Goal: Task Accomplishment & Management: Manage account settings

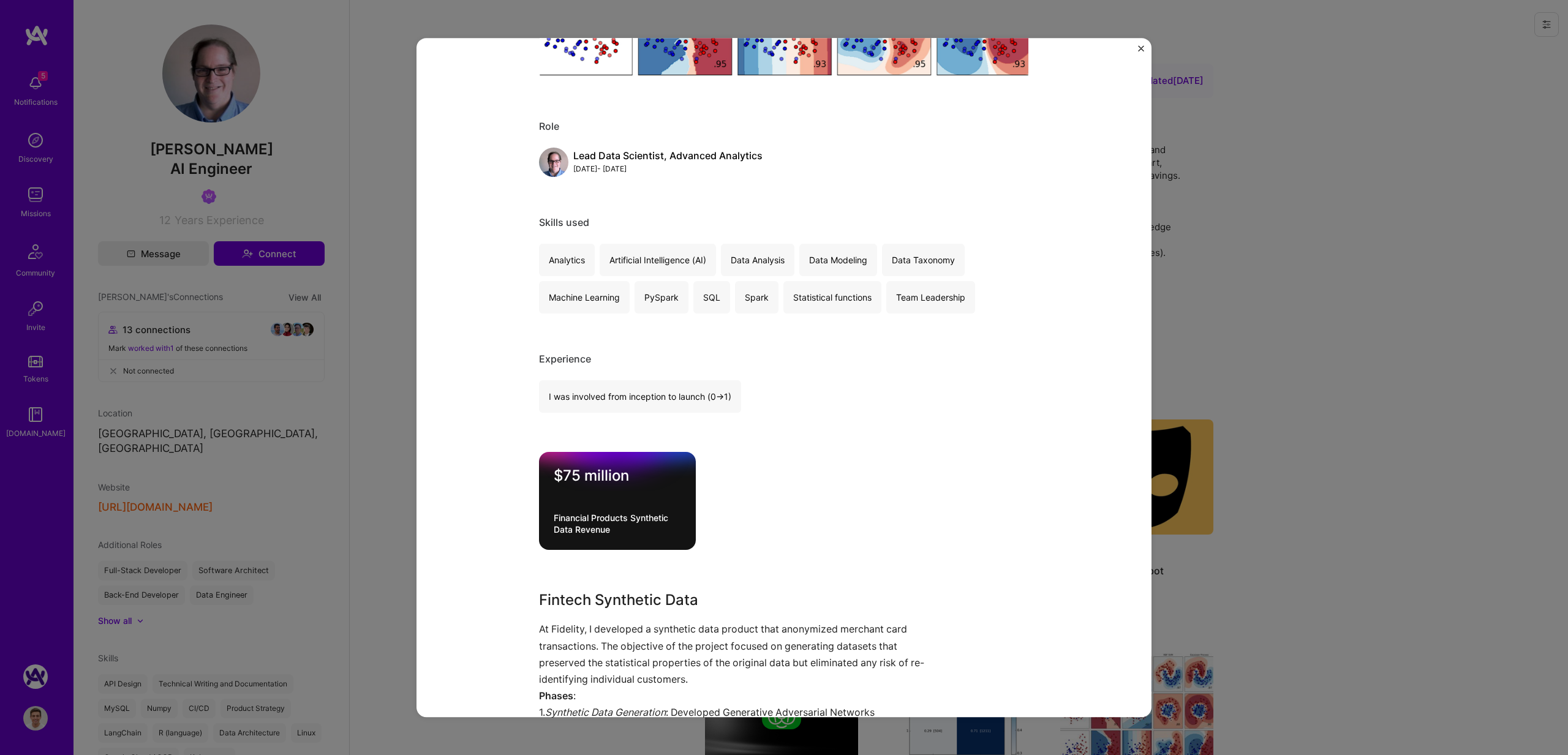
scroll to position [441, 0]
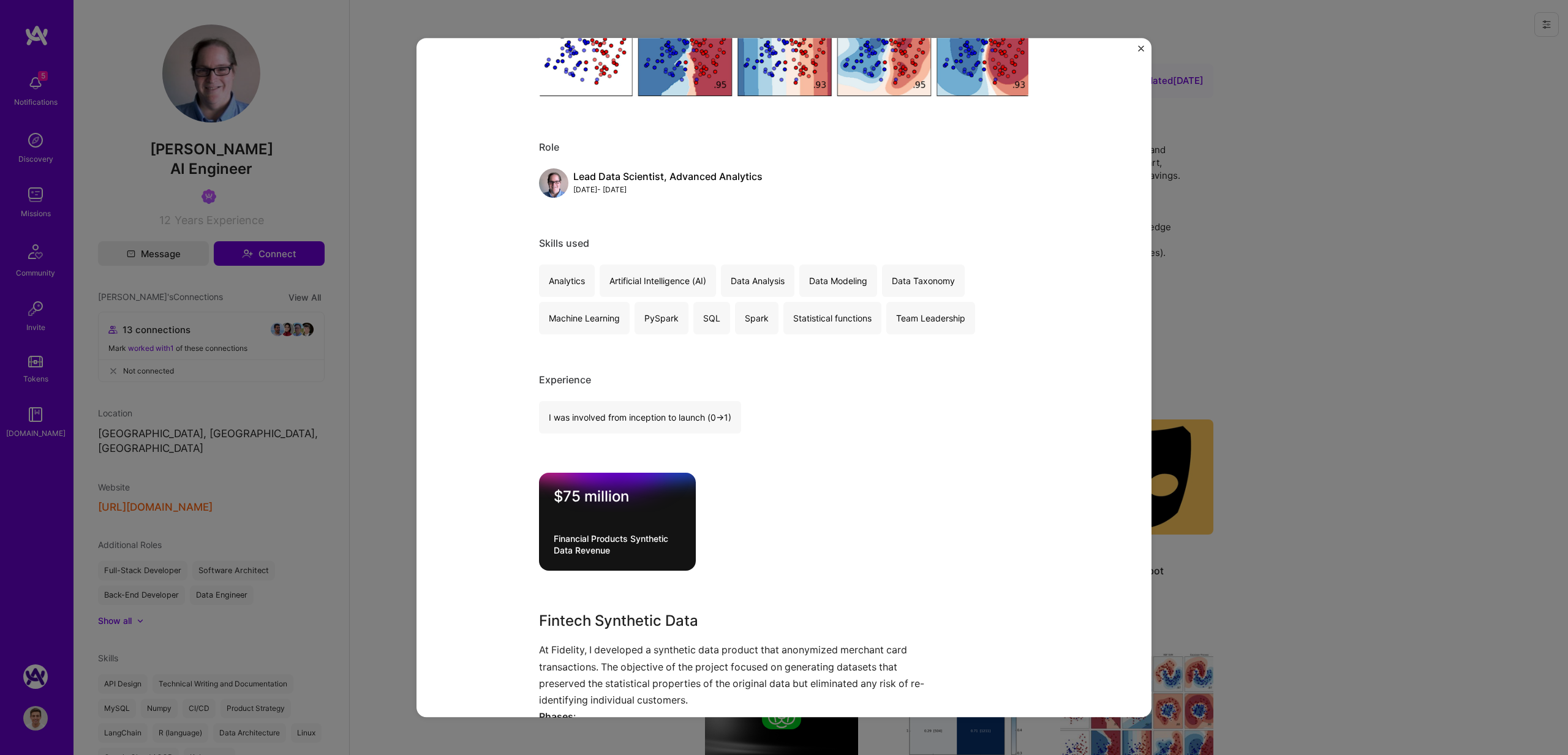
drag, startPoint x: 657, startPoint y: 189, endPoint x: 640, endPoint y: 199, distance: 19.7
click at [570, 195] on div "Lead Data Scientist, Advanced Analytics [DATE] - [DATE]" at bounding box center [784, 184] width 490 height 29
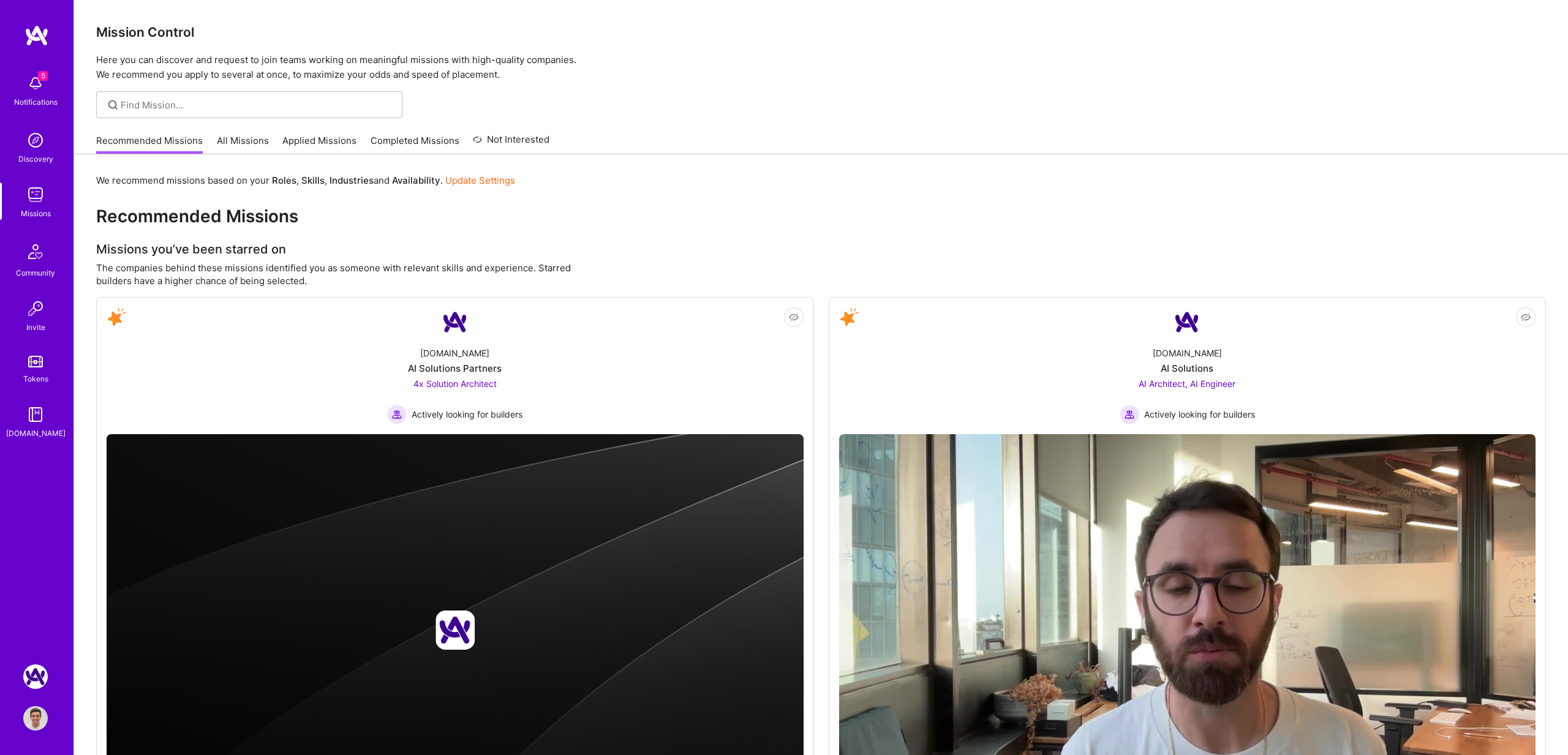
click at [32, 717] on img at bounding box center [36, 719] width 25 height 25
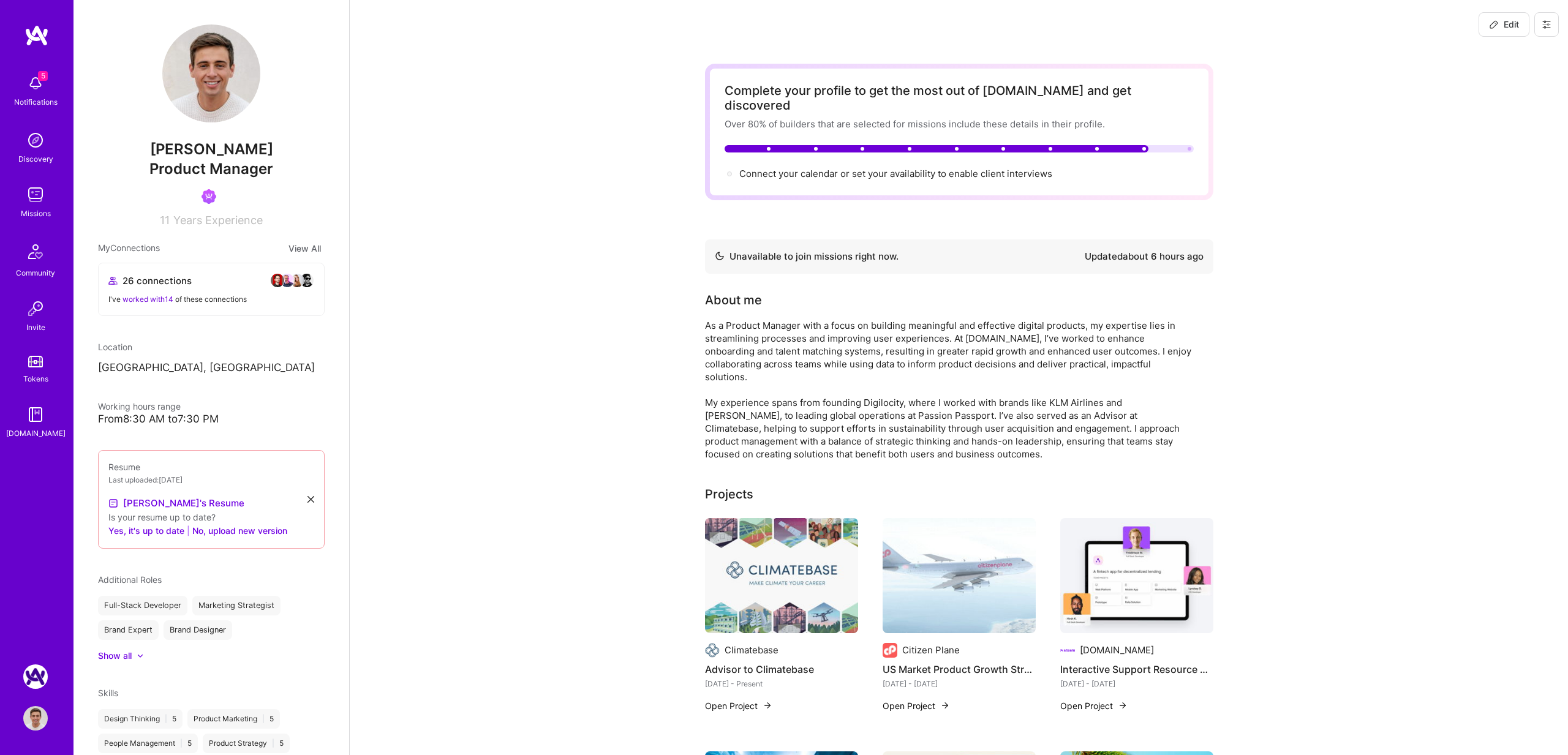
click at [1553, 21] on button at bounding box center [1547, 25] width 25 height 25
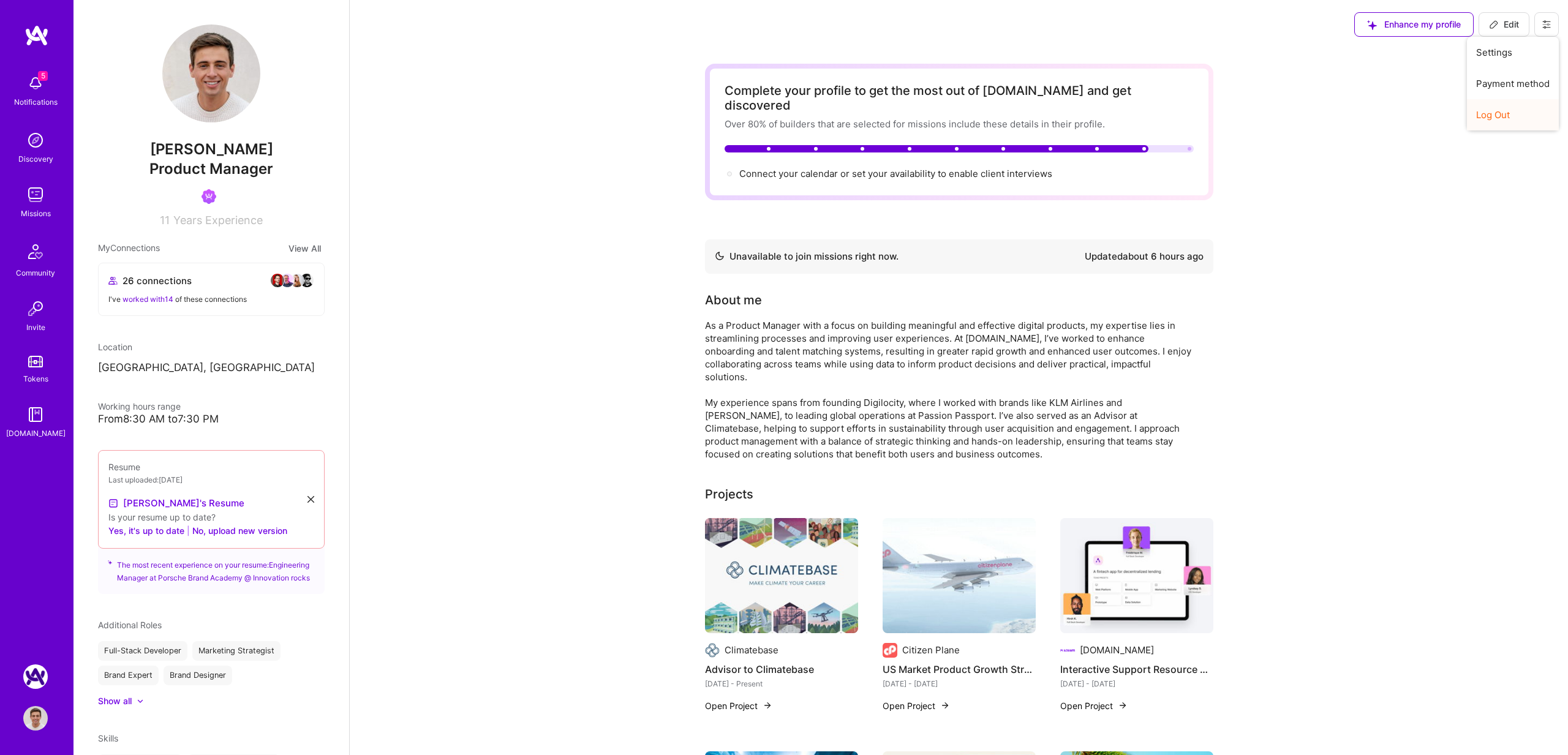
click at [1494, 112] on button "Log Out" at bounding box center [1513, 115] width 92 height 31
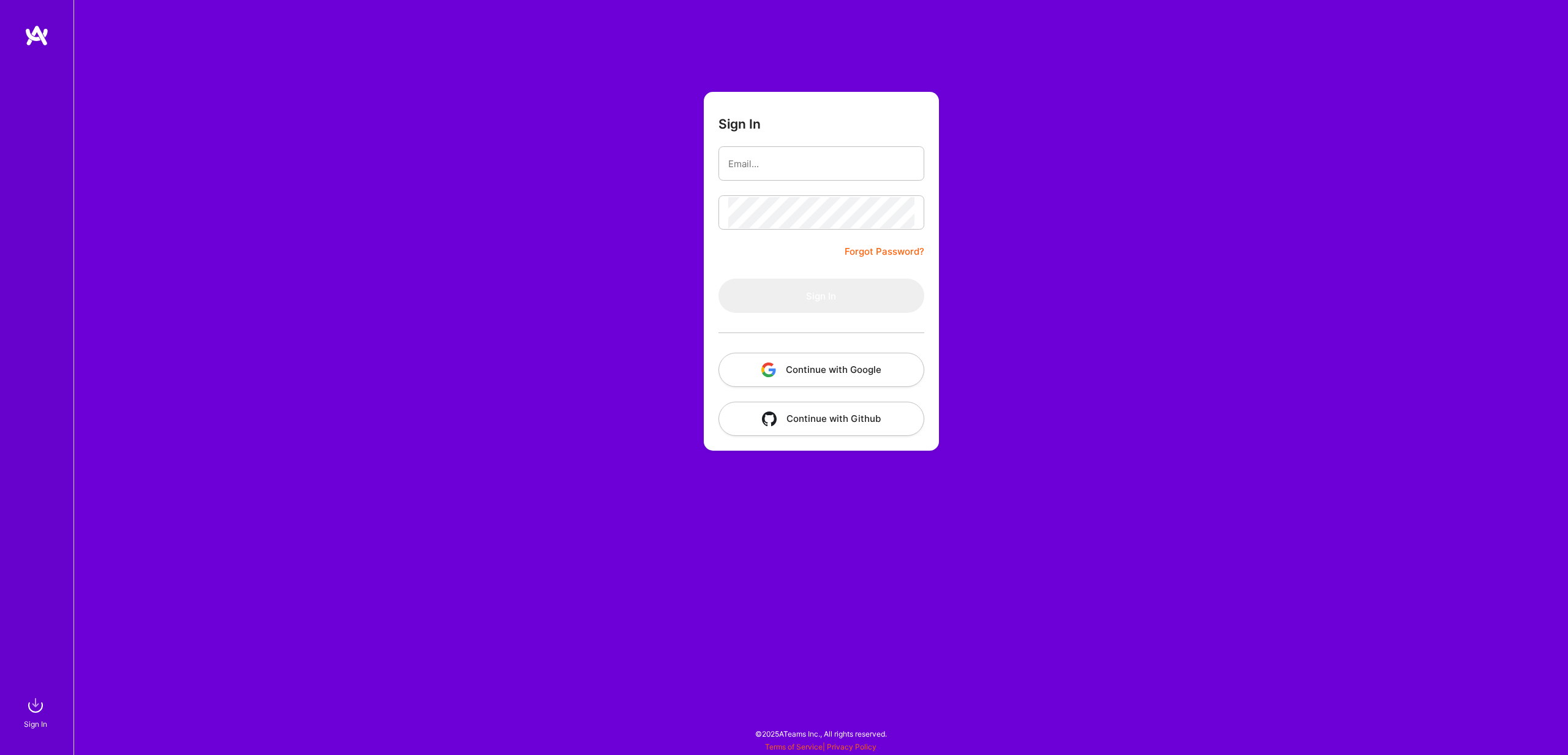
click at [795, 354] on button "Continue with Google" at bounding box center [822, 370] width 206 height 34
